Goal: Transaction & Acquisition: Purchase product/service

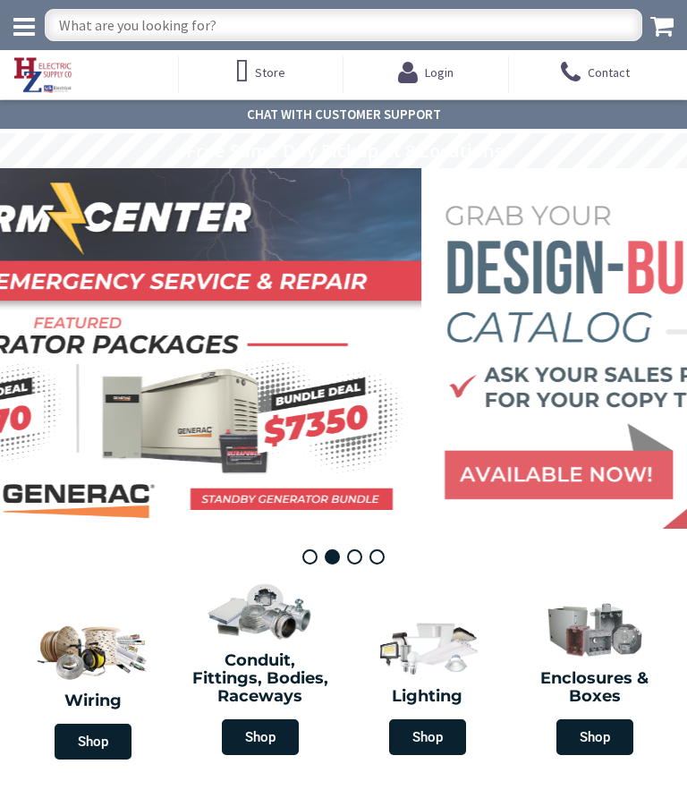
click at [126, 22] on input "text" at bounding box center [343, 25] width 597 height 32
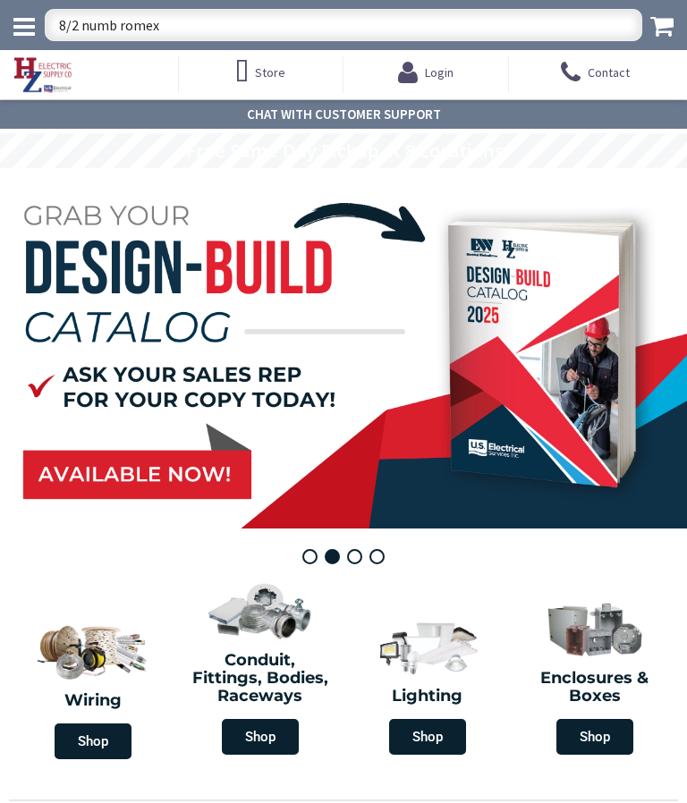
type input "8/2 numb romex"
click at [663, 25] on icon at bounding box center [661, 25] width 23 height 25
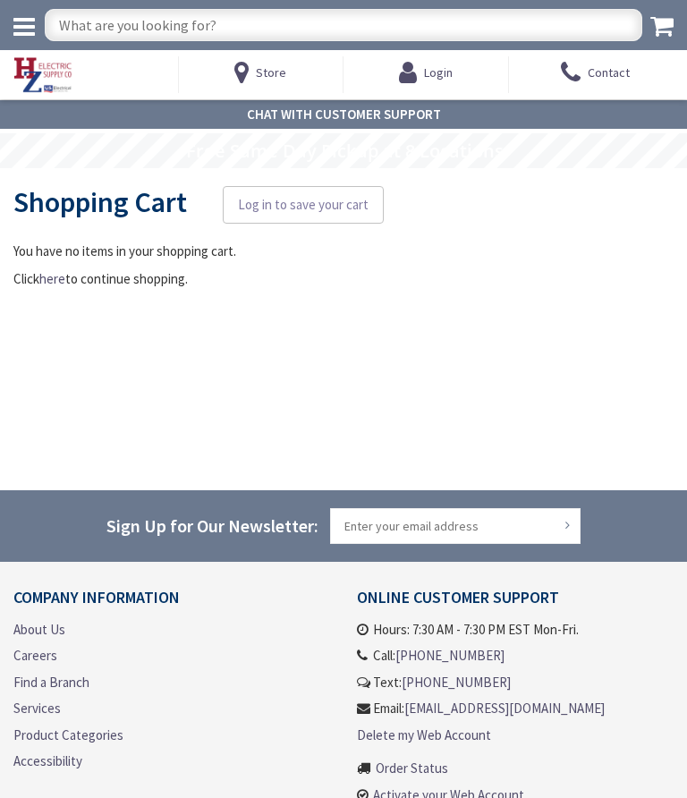
click at [108, 27] on input "text" at bounding box center [343, 25] width 597 height 32
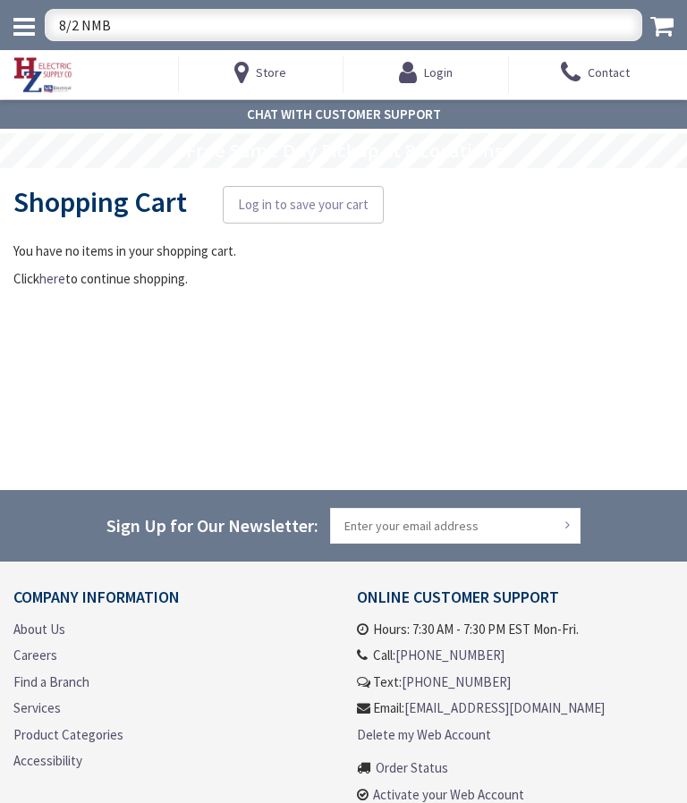
type input "8/2 NMB"
click at [663, 30] on icon at bounding box center [661, 25] width 23 height 25
